Goal: Book appointment/travel/reservation

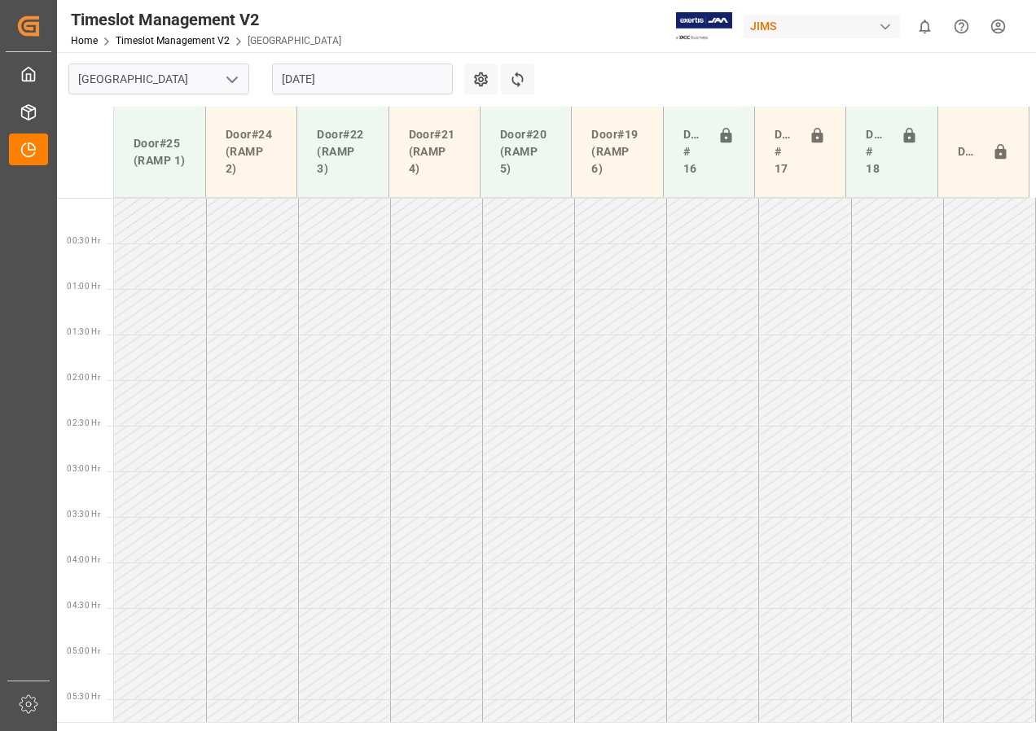
scroll to position [662, 0]
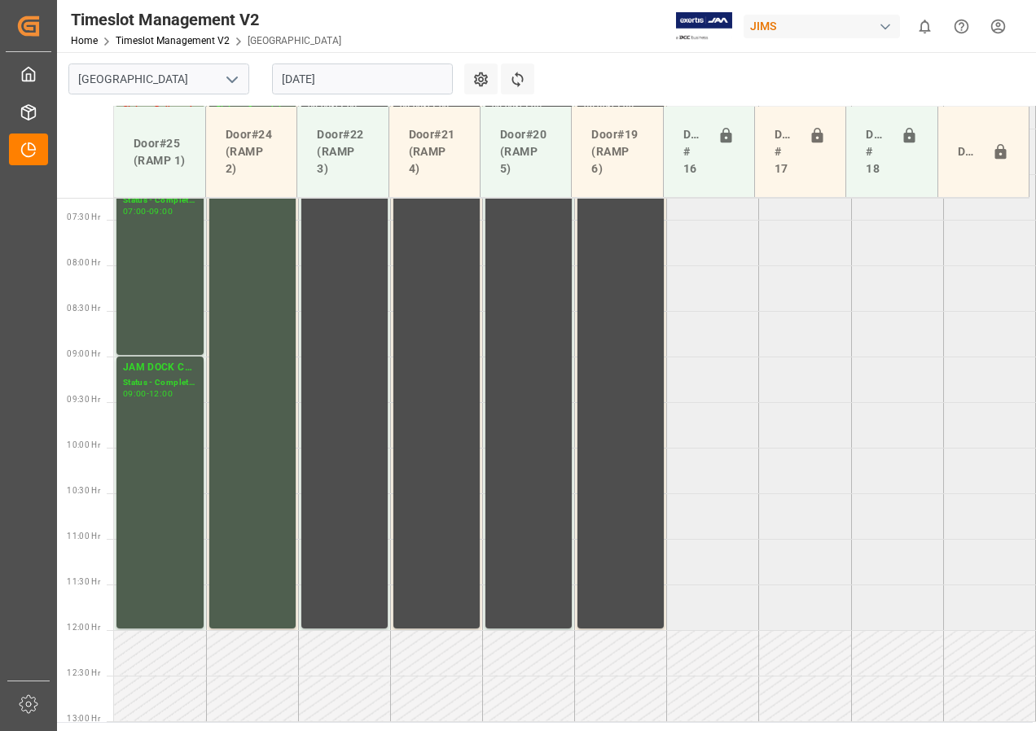
click at [292, 77] on input "[DATE]" at bounding box center [362, 79] width 181 height 31
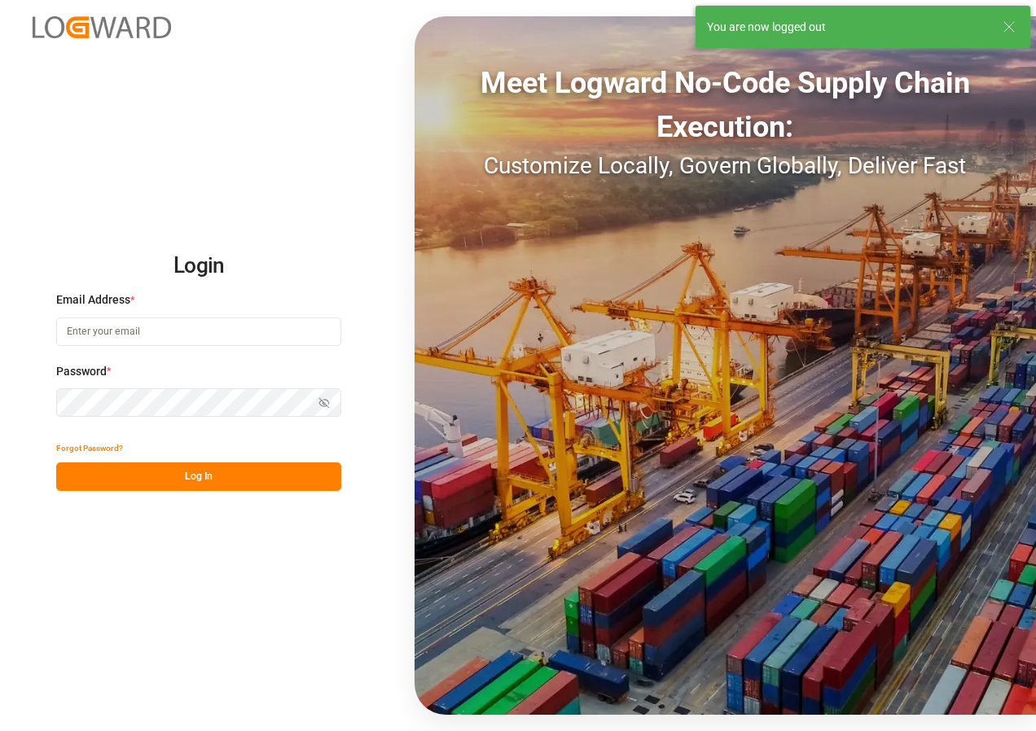
type input "[EMAIL_ADDRESS][DOMAIN_NAME]"
click at [173, 480] on button "Log In" at bounding box center [198, 477] width 285 height 29
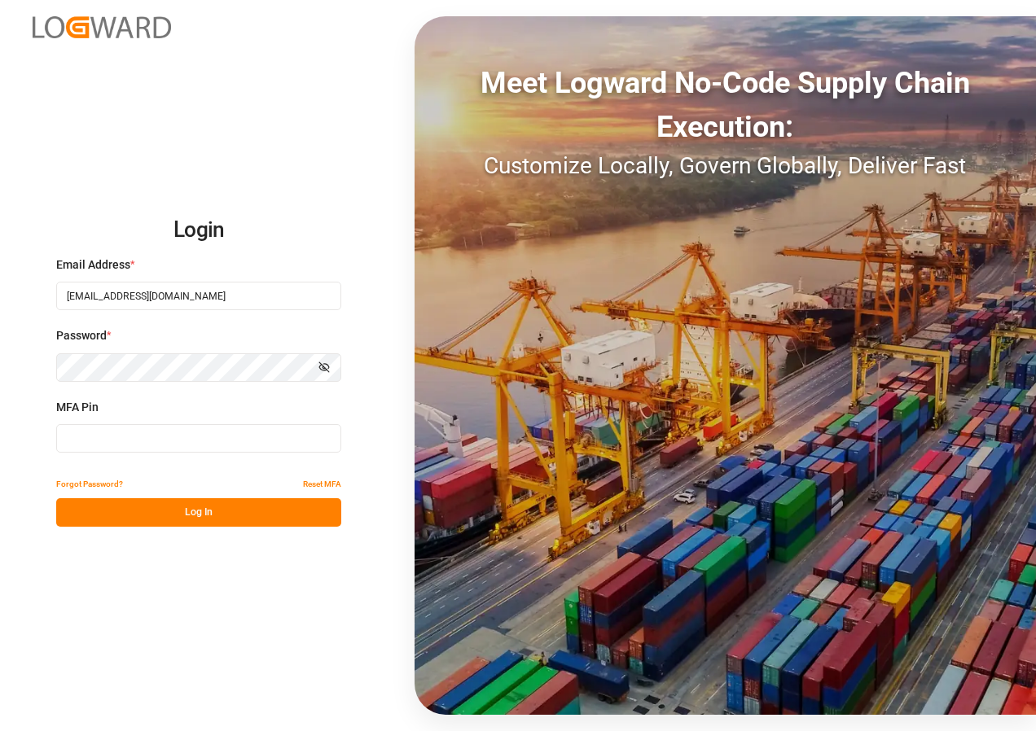
click at [206, 426] on input at bounding box center [198, 438] width 285 height 29
type input "003167"
click at [177, 514] on button "Log In" at bounding box center [198, 512] width 285 height 29
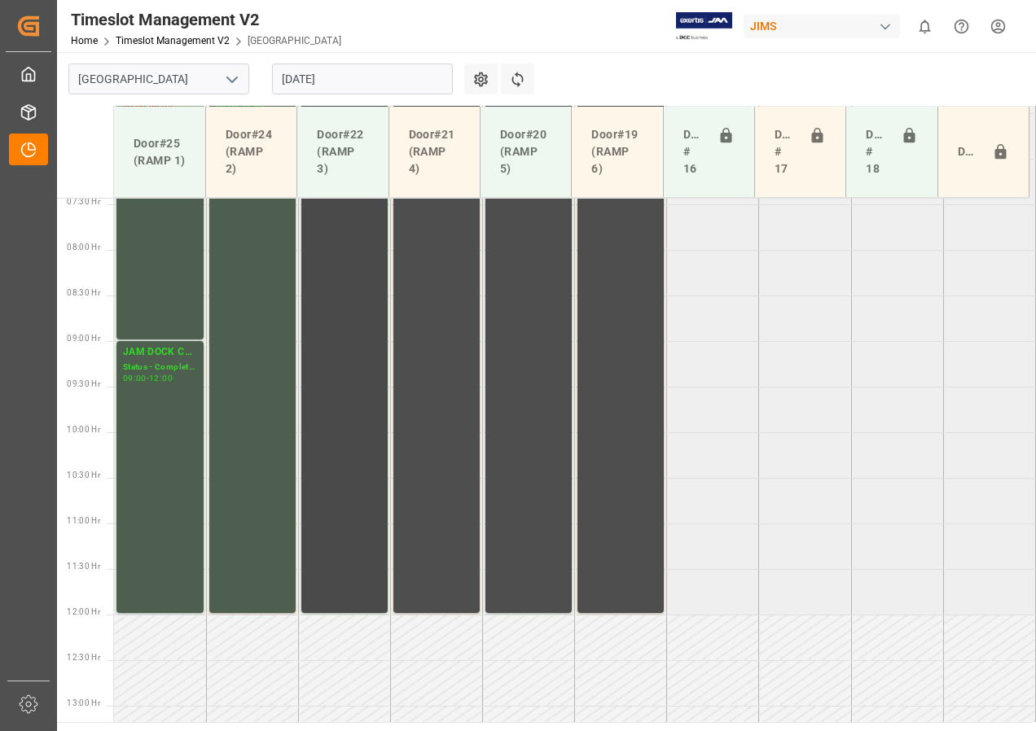
scroll to position [590, 0]
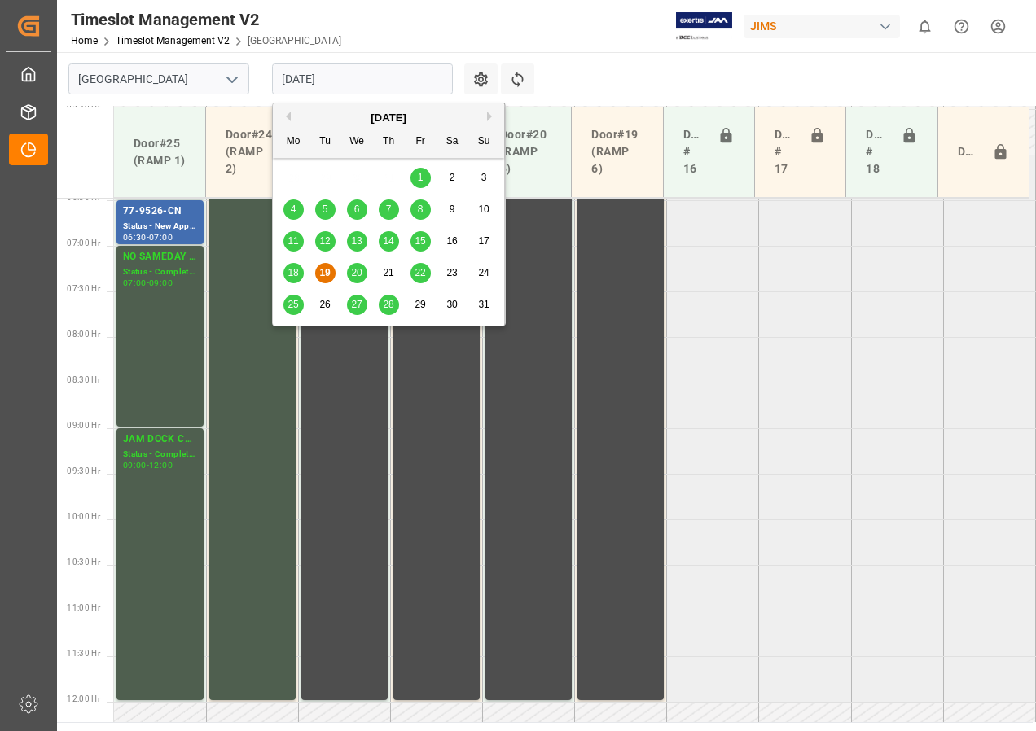
click at [327, 83] on input "[DATE]" at bounding box center [362, 79] width 181 height 31
click at [284, 114] on button "Previous Month" at bounding box center [286, 117] width 10 height 10
click at [388, 305] on span "31" at bounding box center [388, 304] width 11 height 11
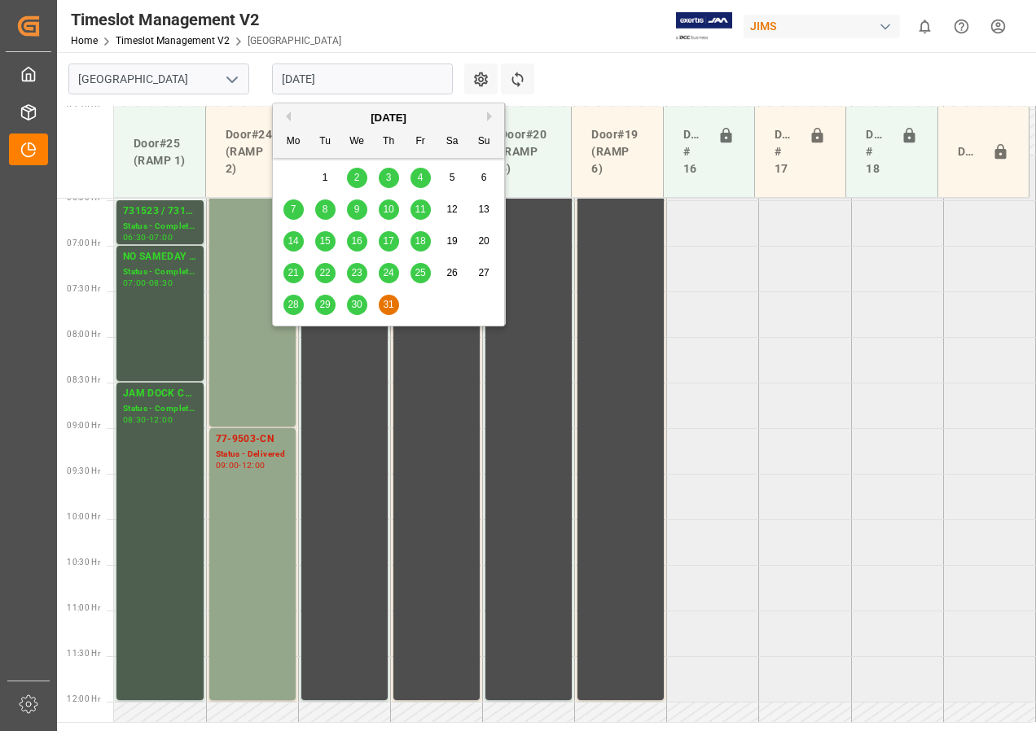
click at [332, 80] on input "[DATE]" at bounding box center [362, 79] width 181 height 31
click at [357, 303] on span "30" at bounding box center [356, 304] width 11 height 11
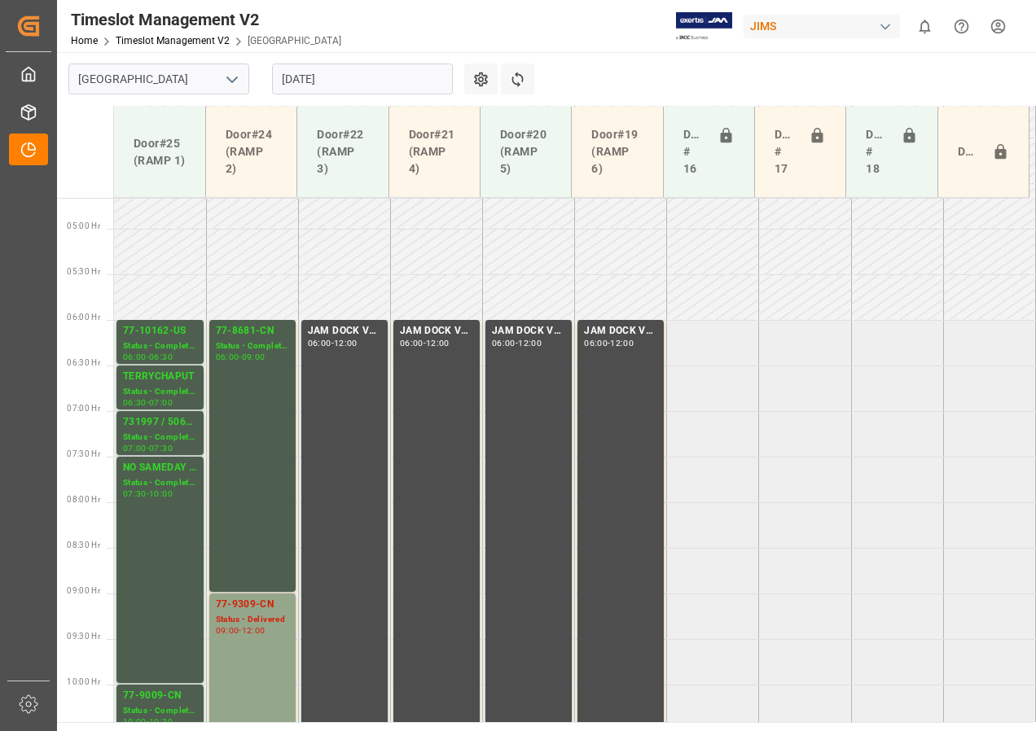
scroll to position [346, 0]
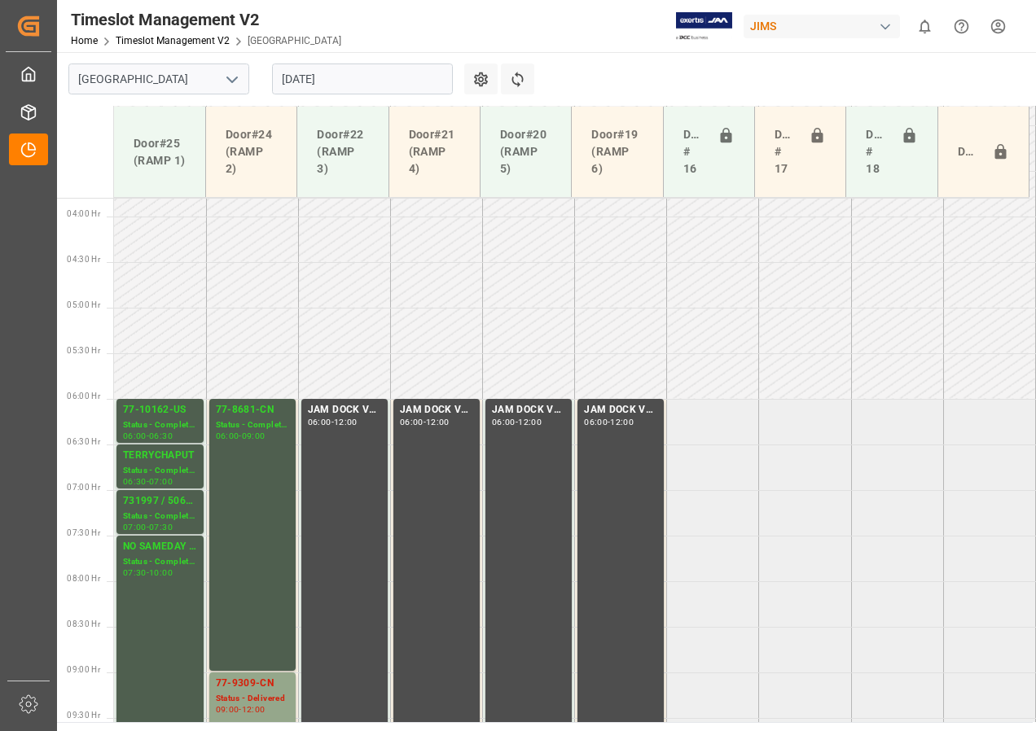
click at [331, 78] on input "[DATE]" at bounding box center [362, 79] width 181 height 31
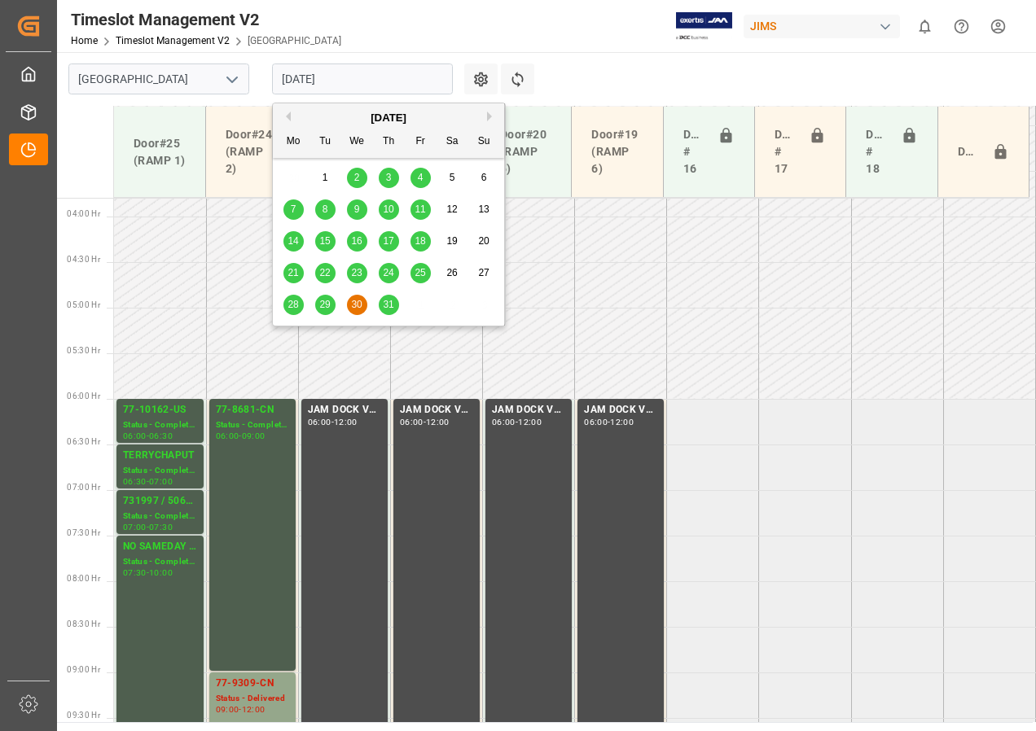
click at [488, 119] on button "Next Month" at bounding box center [492, 117] width 10 height 10
click at [418, 239] on span "15" at bounding box center [420, 240] width 11 height 11
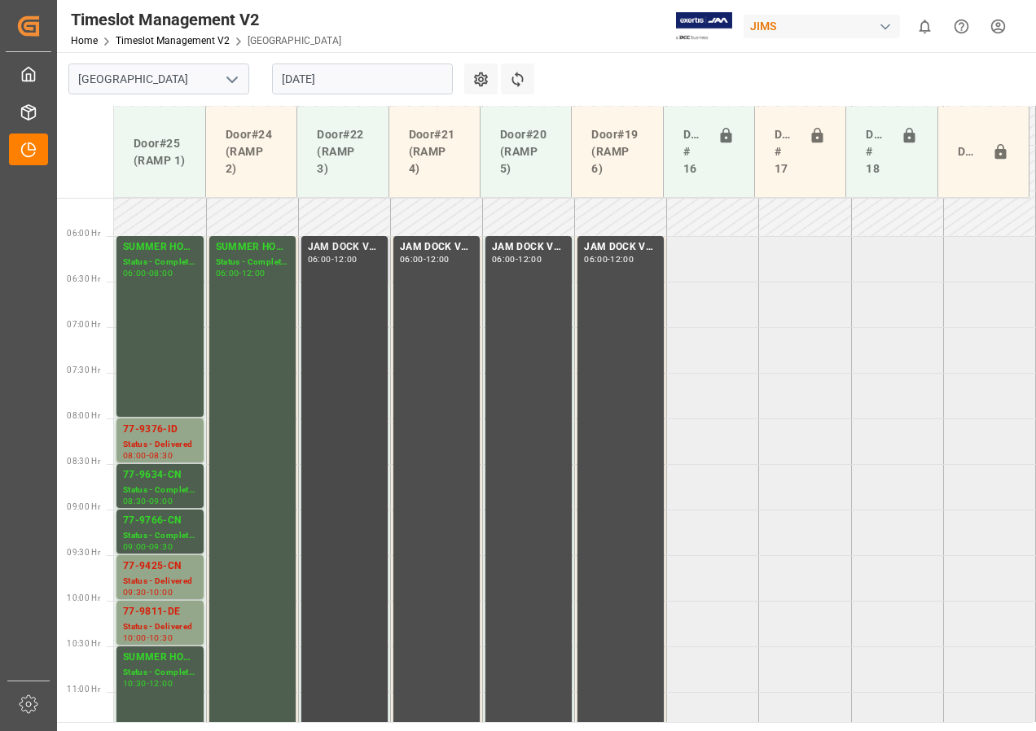
scroll to position [590, 0]
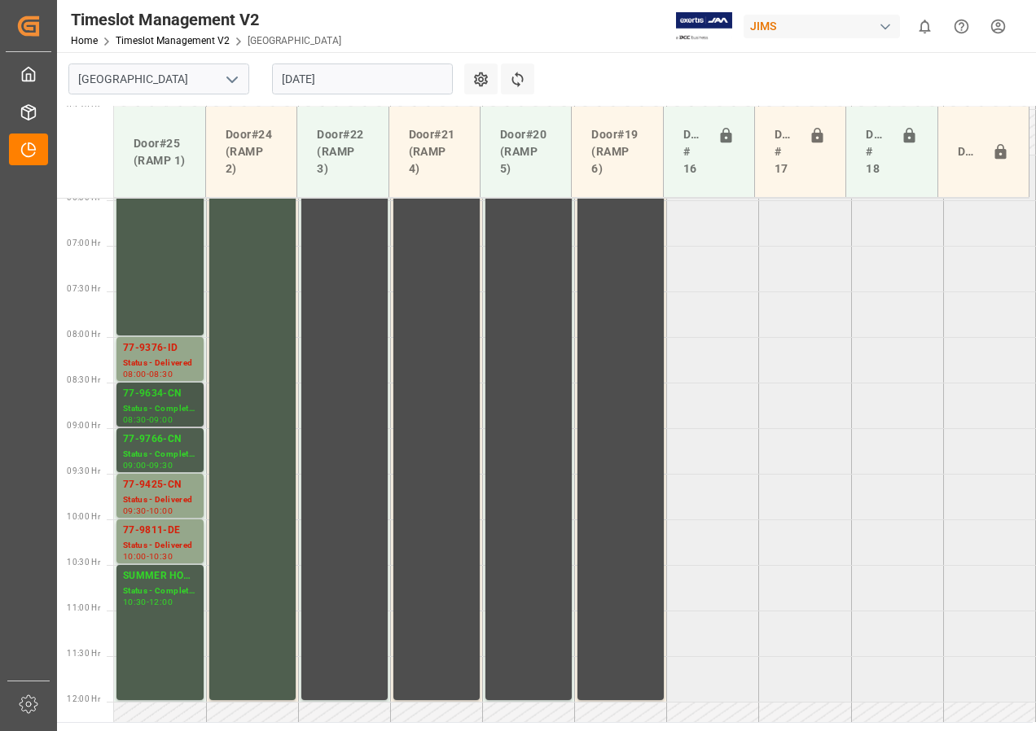
click at [180, 402] on div "Status - Completed" at bounding box center [160, 409] width 74 height 14
